Goal: Task Accomplishment & Management: Manage account settings

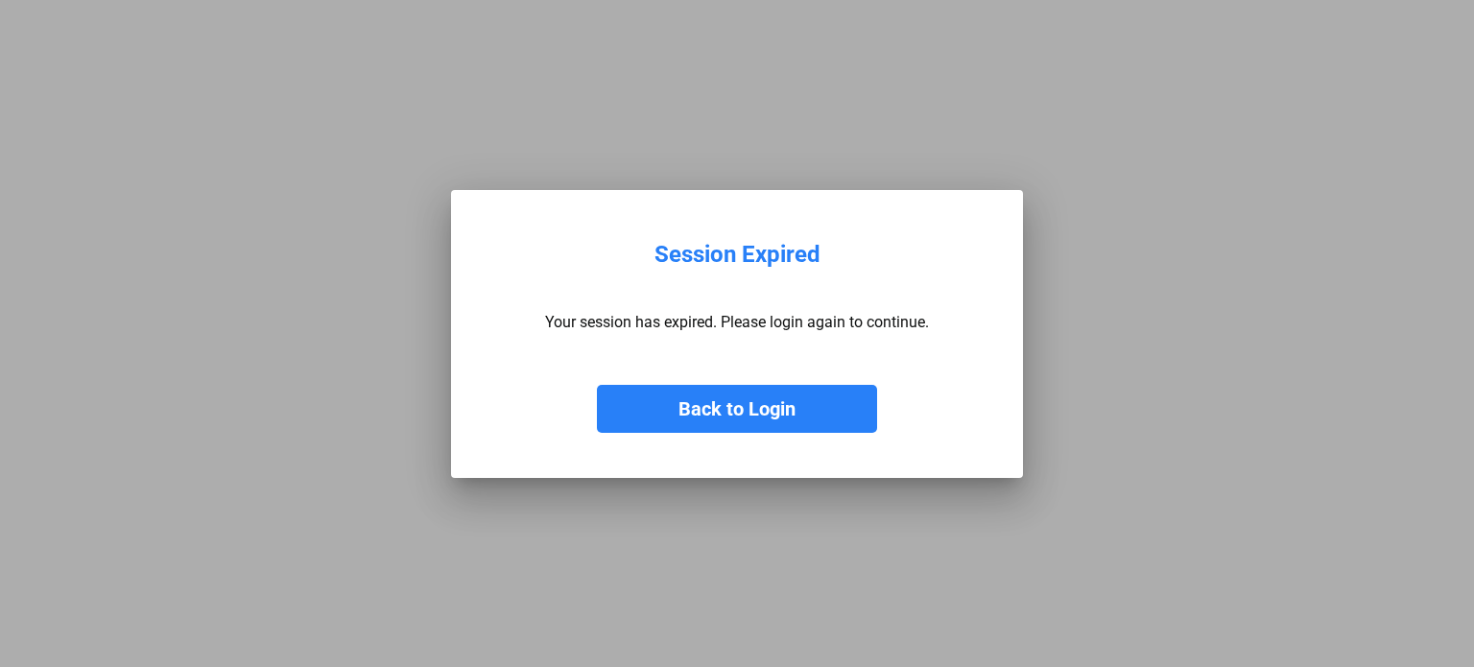
click at [656, 393] on button "Back to Login" at bounding box center [737, 409] width 280 height 48
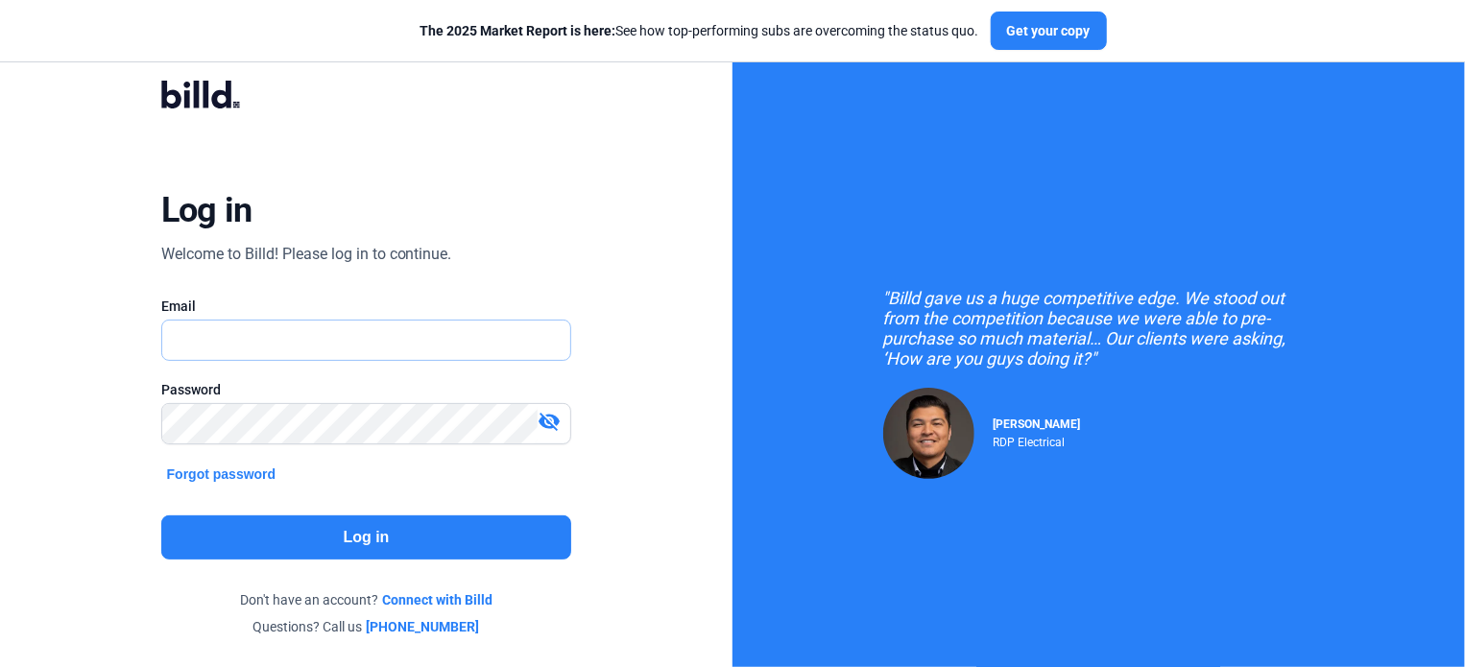
type input "[PERSON_NAME][EMAIL_ADDRESS][DOMAIN_NAME]"
click at [333, 515] on button "Log in" at bounding box center [366, 537] width 411 height 44
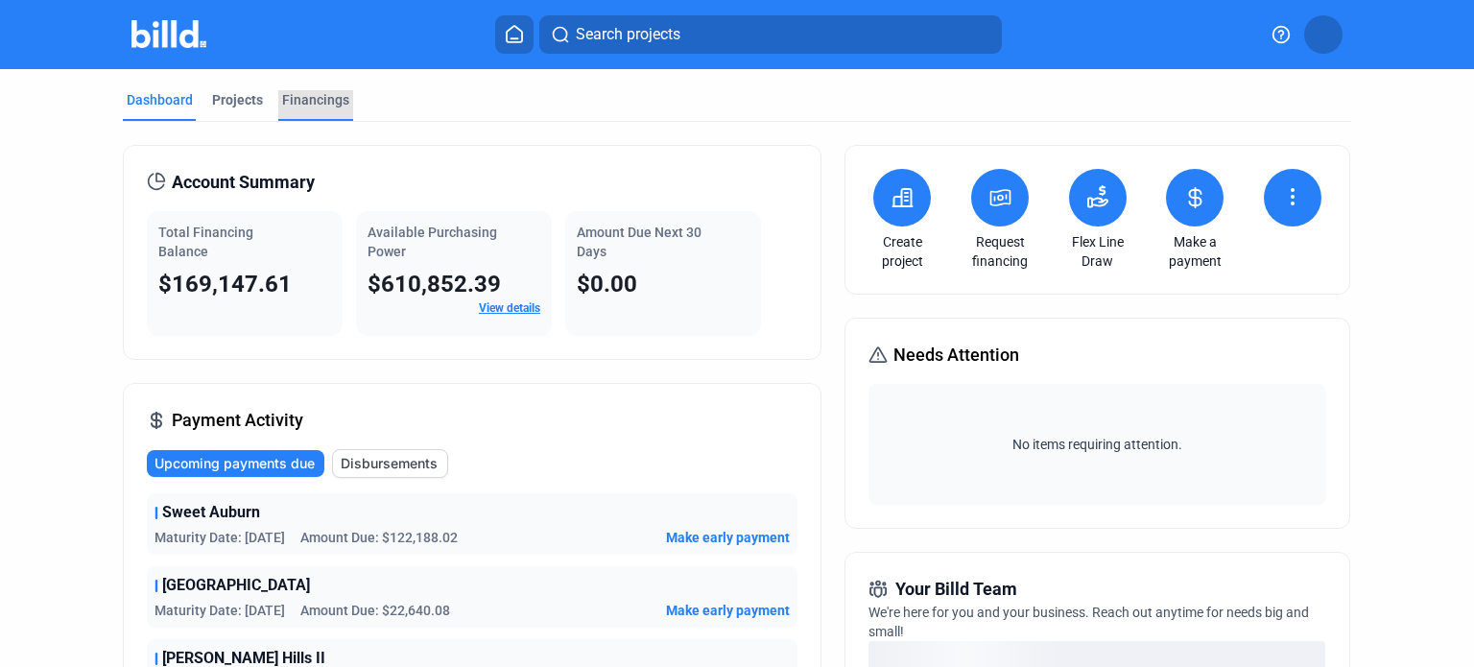
click at [299, 95] on div "Financings" at bounding box center [315, 99] width 67 height 19
